Goal: Information Seeking & Learning: Learn about a topic

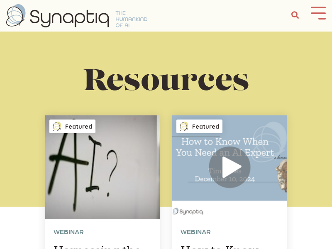
scroll to position [0, 4]
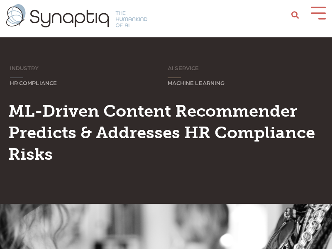
scroll to position [0, 4]
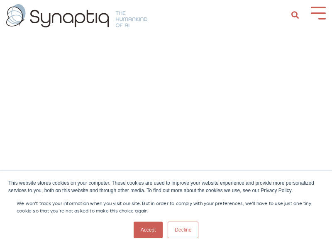
scroll to position [0, 4]
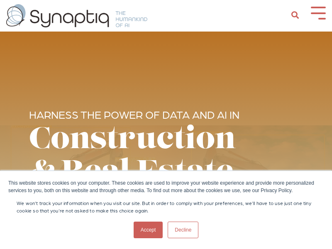
scroll to position [0, 4]
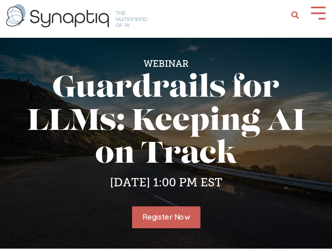
scroll to position [0, 4]
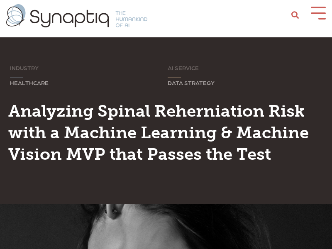
scroll to position [0, 4]
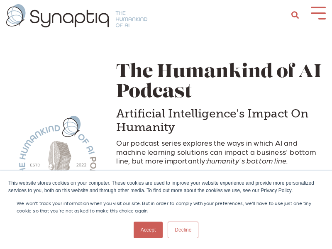
scroll to position [0, 4]
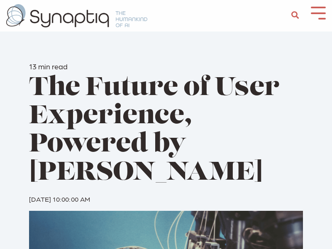
scroll to position [0, 4]
